Goal: Task Accomplishment & Management: Manage account settings

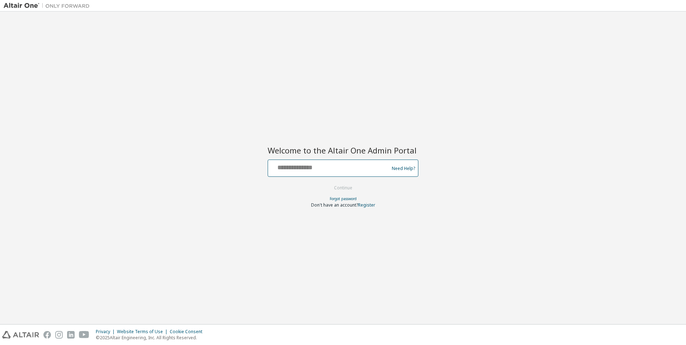
click at [278, 168] on input "text" at bounding box center [329, 166] width 117 height 10
type input "**********"
click at [342, 187] on button "Continue" at bounding box center [342, 188] width 33 height 11
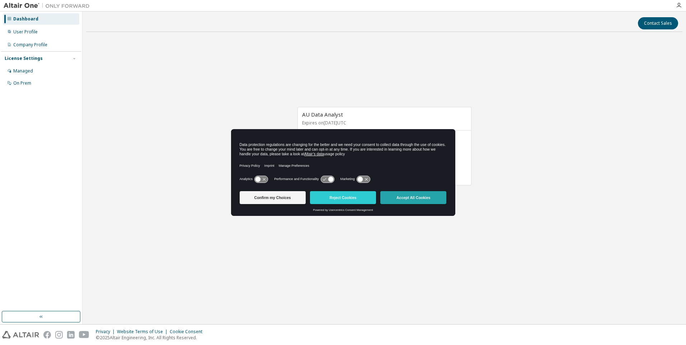
drag, startPoint x: 419, startPoint y: 199, endPoint x: 514, endPoint y: 306, distance: 142.6
click at [420, 199] on button "Accept All Cookies" at bounding box center [413, 197] width 66 height 13
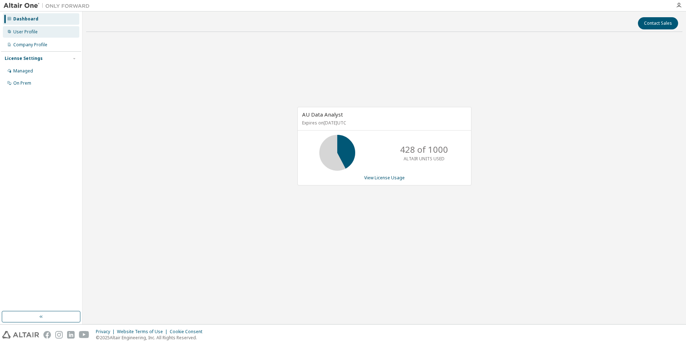
click at [30, 32] on div "User Profile" at bounding box center [25, 32] width 24 height 6
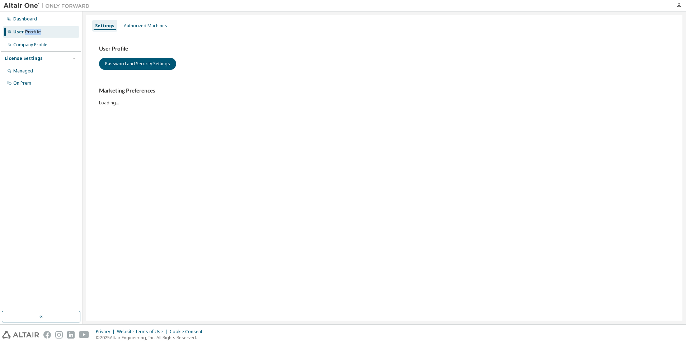
click at [30, 32] on div "User Profile" at bounding box center [27, 32] width 28 height 6
click at [153, 27] on div "Authorized Machines" at bounding box center [145, 26] width 43 height 6
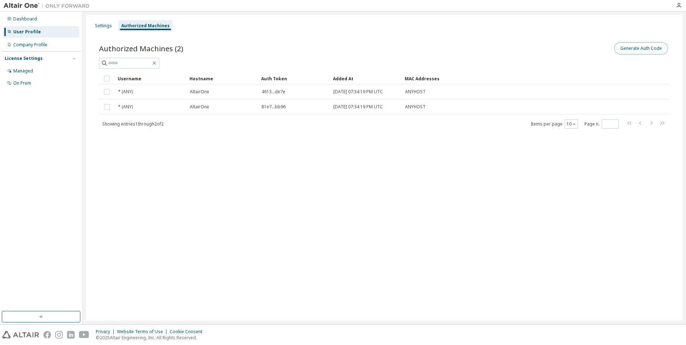
click at [642, 49] on button "Generate Auth Code" at bounding box center [641, 48] width 54 height 12
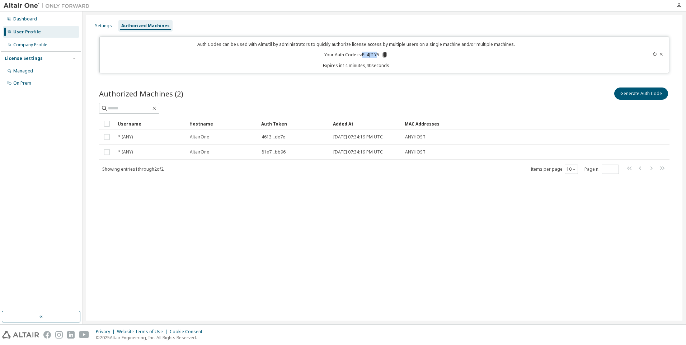
drag, startPoint x: 362, startPoint y: 55, endPoint x: 377, endPoint y: 56, distance: 15.1
click at [377, 56] on p "Your Auth Code is: PL4JI1Y5" at bounding box center [355, 55] width 63 height 6
drag, startPoint x: 377, startPoint y: 56, endPoint x: 371, endPoint y: 56, distance: 6.8
click at [371, 56] on p "Your Auth Code is: PL4JI1Y5" at bounding box center [355, 55] width 63 height 6
drag, startPoint x: 362, startPoint y: 55, endPoint x: 379, endPoint y: 55, distance: 17.6
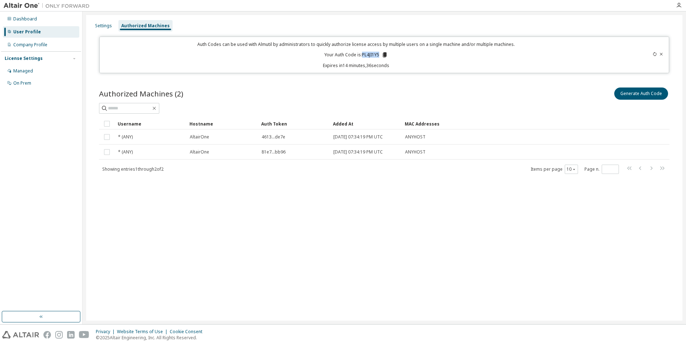
click at [379, 55] on p "Your Auth Code is: PL4JI1Y5" at bounding box center [355, 55] width 63 height 6
copy p "PL4JI1Y5"
click at [351, 331] on div "Privacy Website Terms of Use Cookie Consent © 2025 Altair Engineering, Inc. All…" at bounding box center [343, 335] width 686 height 20
click at [645, 94] on button "Generate Auth Code" at bounding box center [641, 94] width 54 height 12
drag, startPoint x: 362, startPoint y: 54, endPoint x: 379, endPoint y: 55, distance: 17.3
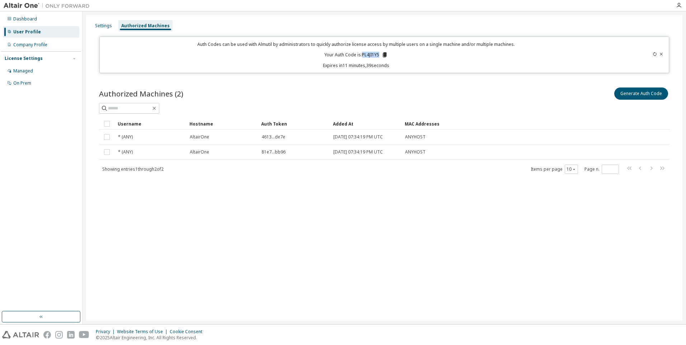
click at [379, 55] on p "Your Auth Code is: PL4JI1Y5" at bounding box center [355, 55] width 63 height 6
click at [386, 55] on icon at bounding box center [385, 54] width 4 height 5
click at [410, 58] on div "Auth Codes can be used with Almutil by administrators to quickly authorize lice…" at bounding box center [356, 54] width 505 height 27
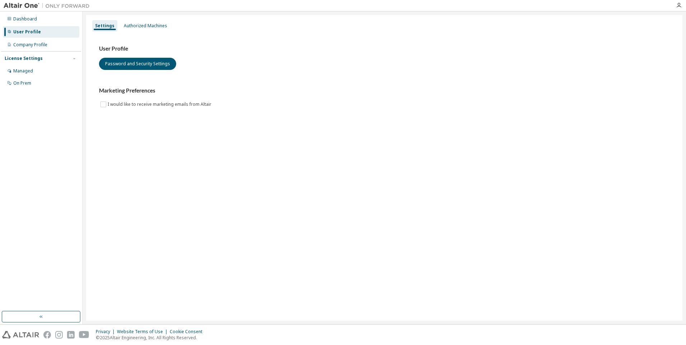
click at [26, 31] on div "User Profile" at bounding box center [27, 32] width 28 height 6
click at [139, 26] on div "Authorized Machines" at bounding box center [145, 26] width 43 height 6
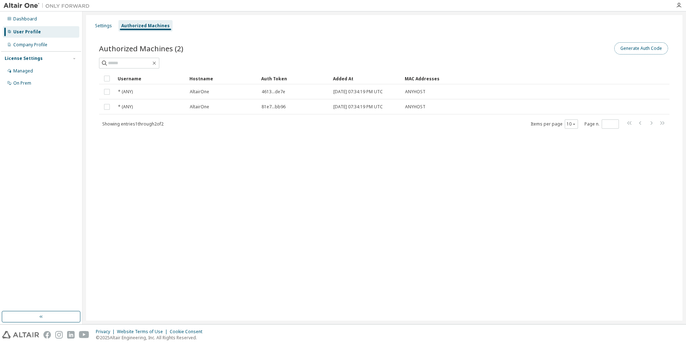
click at [644, 48] on button "Generate Auth Code" at bounding box center [641, 48] width 54 height 12
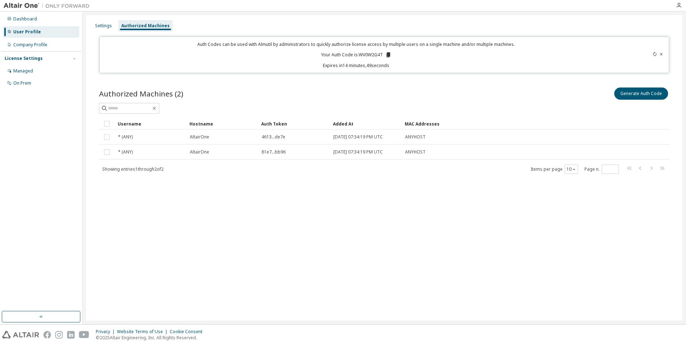
click at [359, 54] on p "Your Auth Code is: WV0W2G4T" at bounding box center [356, 55] width 70 height 6
drag, startPoint x: 359, startPoint y: 54, endPoint x: 382, endPoint y: 56, distance: 23.0
click at [382, 56] on p "Your Auth Code is: WV0W2G4T" at bounding box center [356, 55] width 70 height 6
drag, startPoint x: 382, startPoint y: 56, endPoint x: 375, endPoint y: 56, distance: 6.8
copy p "WV0W2G4T"
